Goal: Navigation & Orientation: Find specific page/section

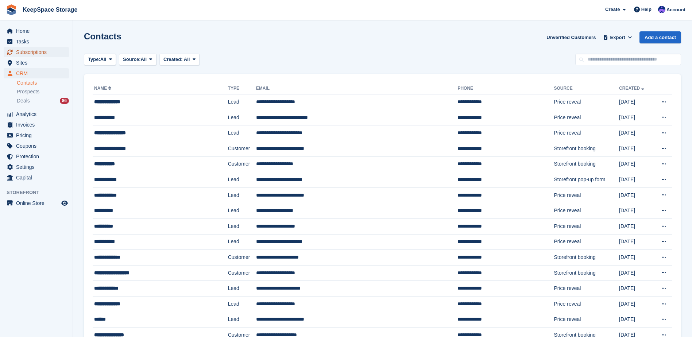
click at [48, 51] on span "Subscriptions" at bounding box center [38, 52] width 44 height 10
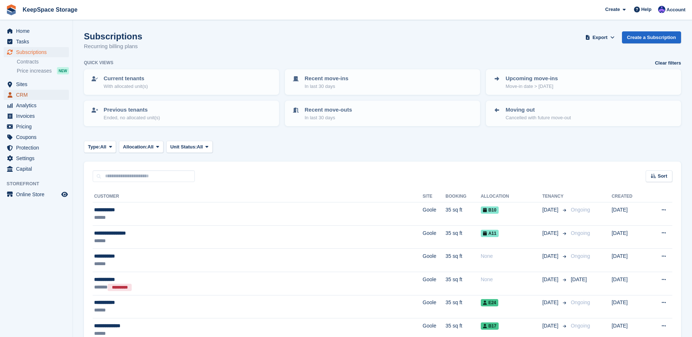
click at [25, 97] on span "CRM" at bounding box center [38, 95] width 44 height 10
